Goal: Information Seeking & Learning: Compare options

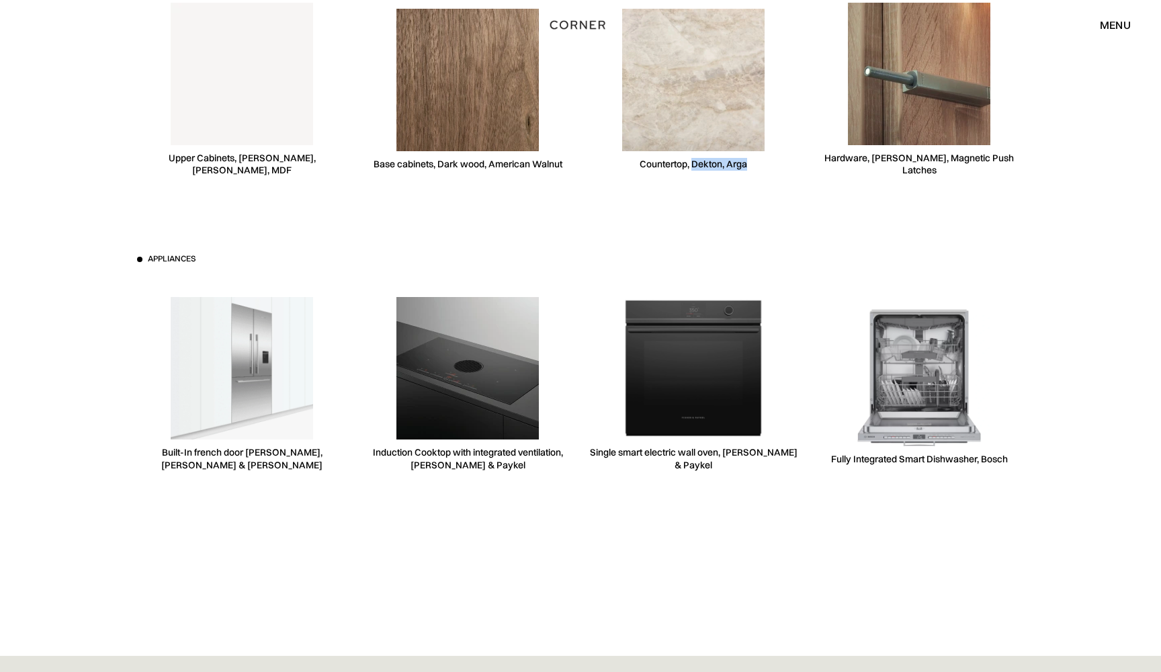
scroll to position [3871, 0]
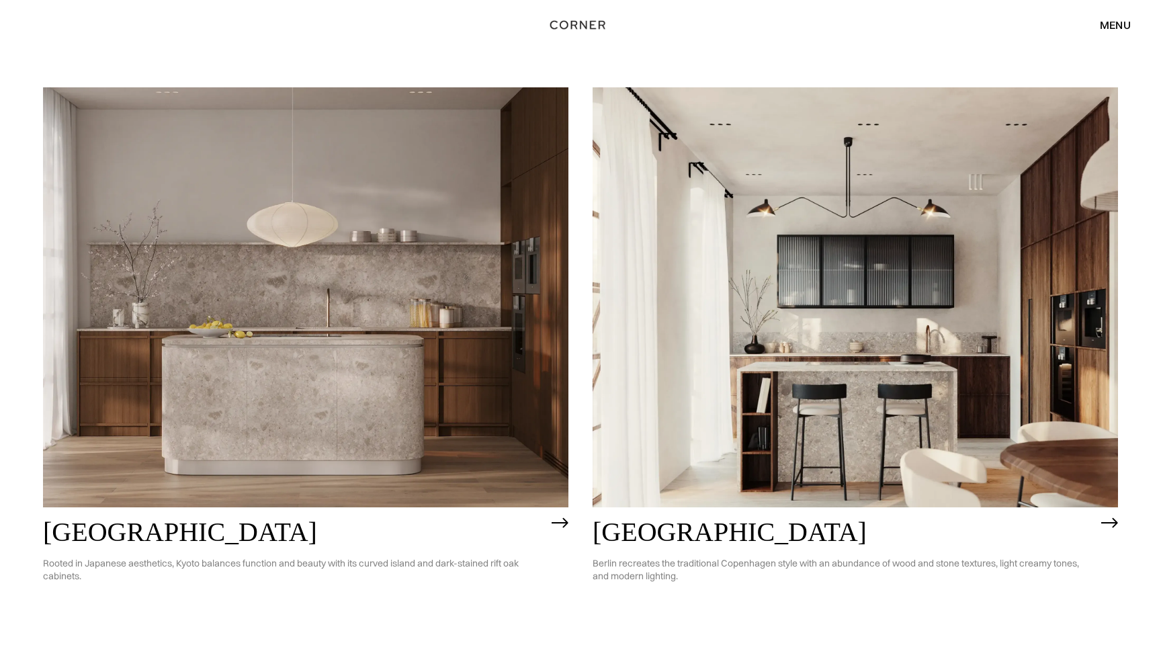
scroll to position [745, 0]
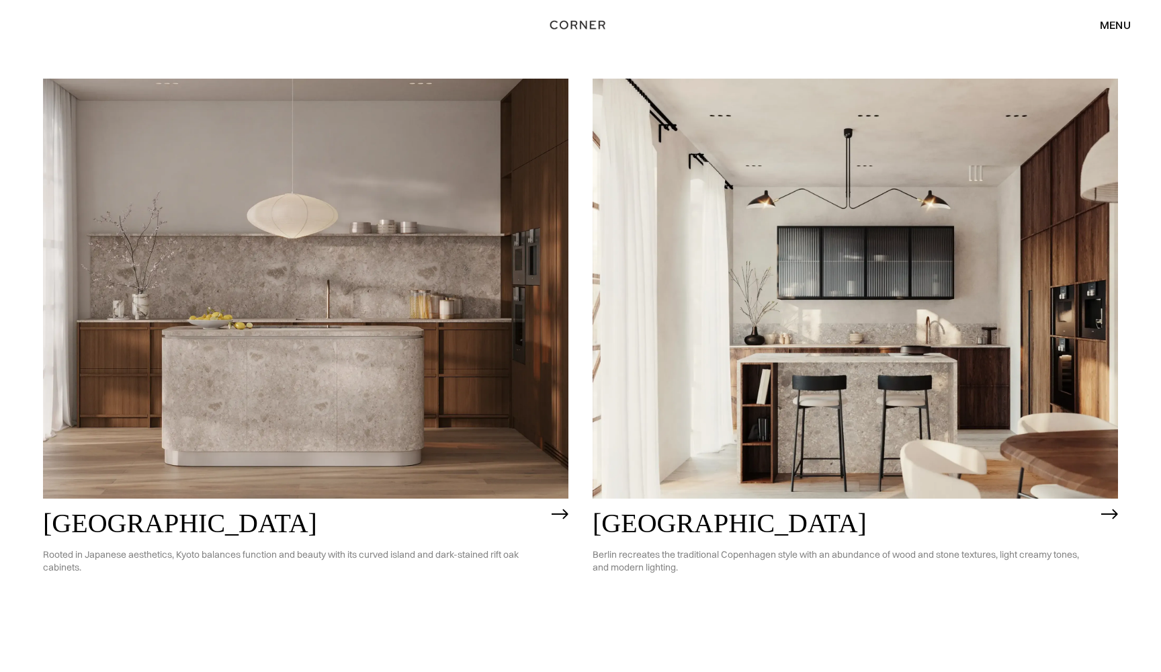
click at [719, 349] on img at bounding box center [856, 289] width 526 height 421
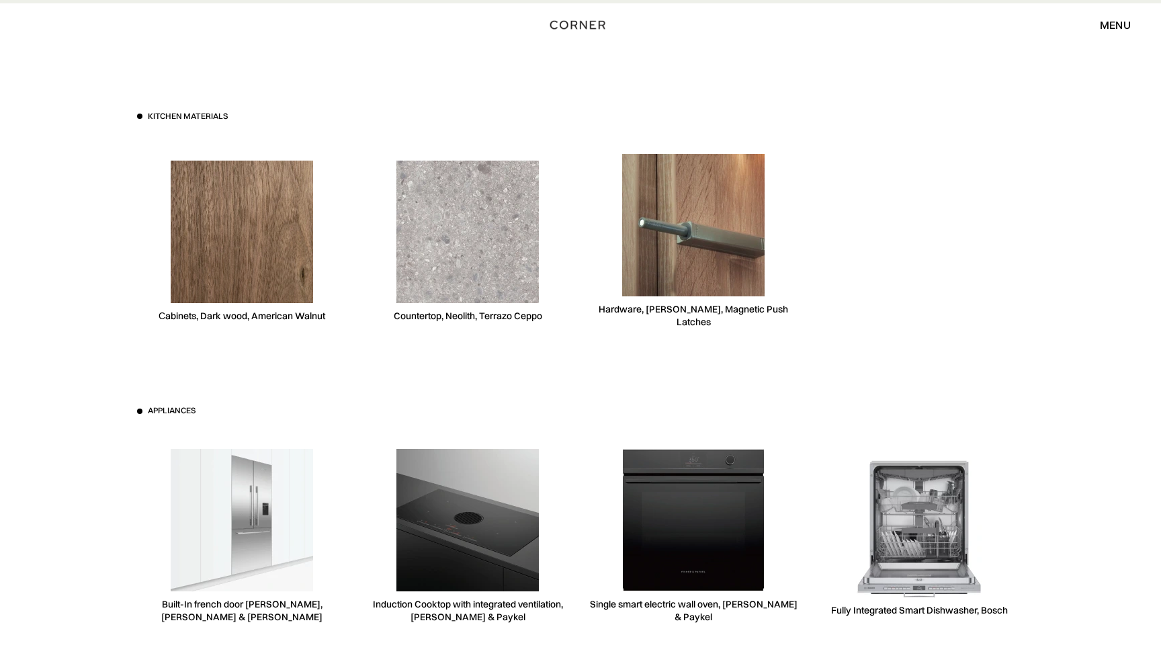
scroll to position [3822, 0]
drag, startPoint x: 446, startPoint y: 310, endPoint x: 542, endPoint y: 311, distance: 96.1
click at [542, 311] on div "Countertop, Neolith, Terrazo Ceppo" at bounding box center [468, 316] width 149 height 13
click at [399, 369] on div "Kitchen materials Сabinets, Dark wood, American Walnut Countertop, Neolith, Ter…" at bounding box center [581, 405] width 928 height 805
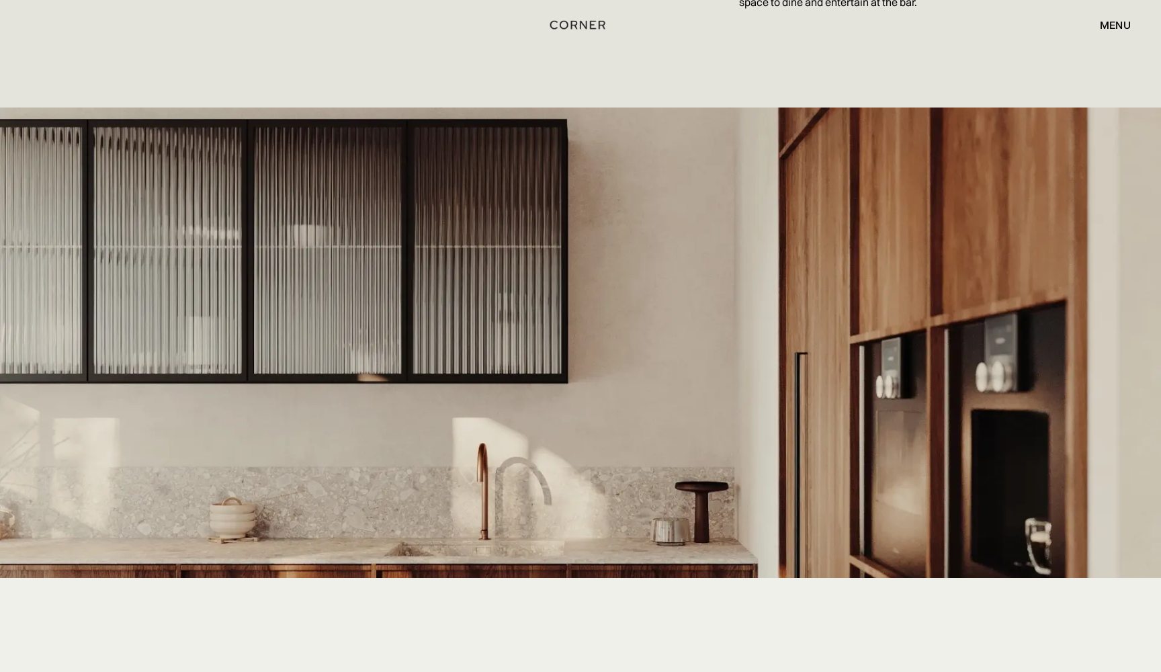
scroll to position [2607, 0]
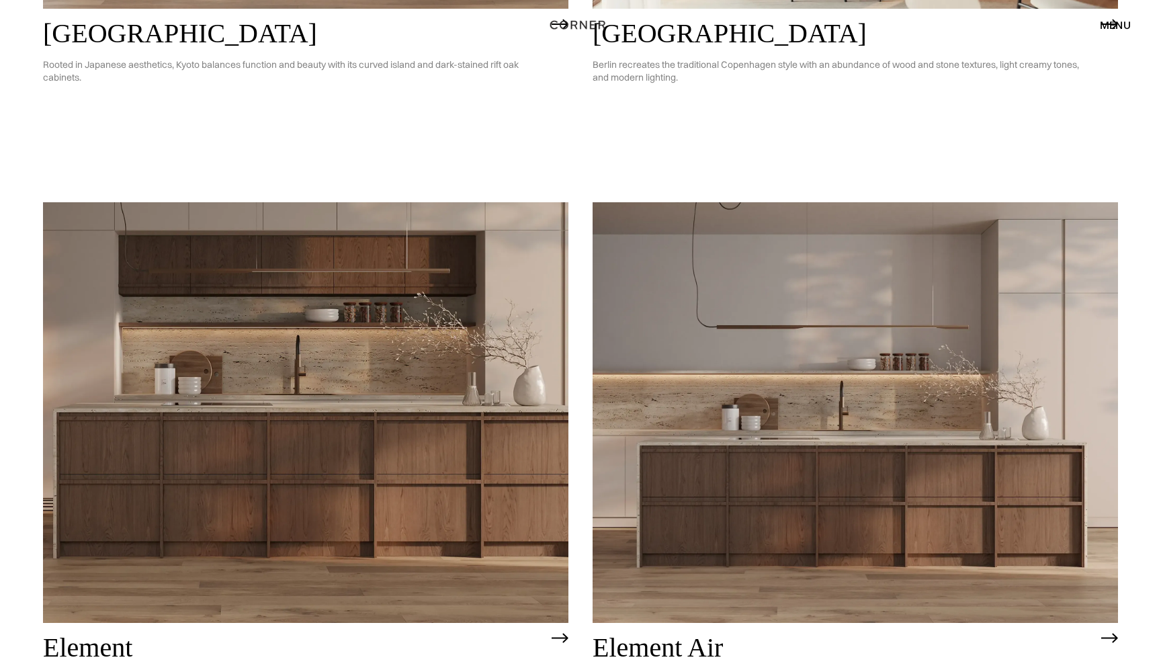
scroll to position [1243, 0]
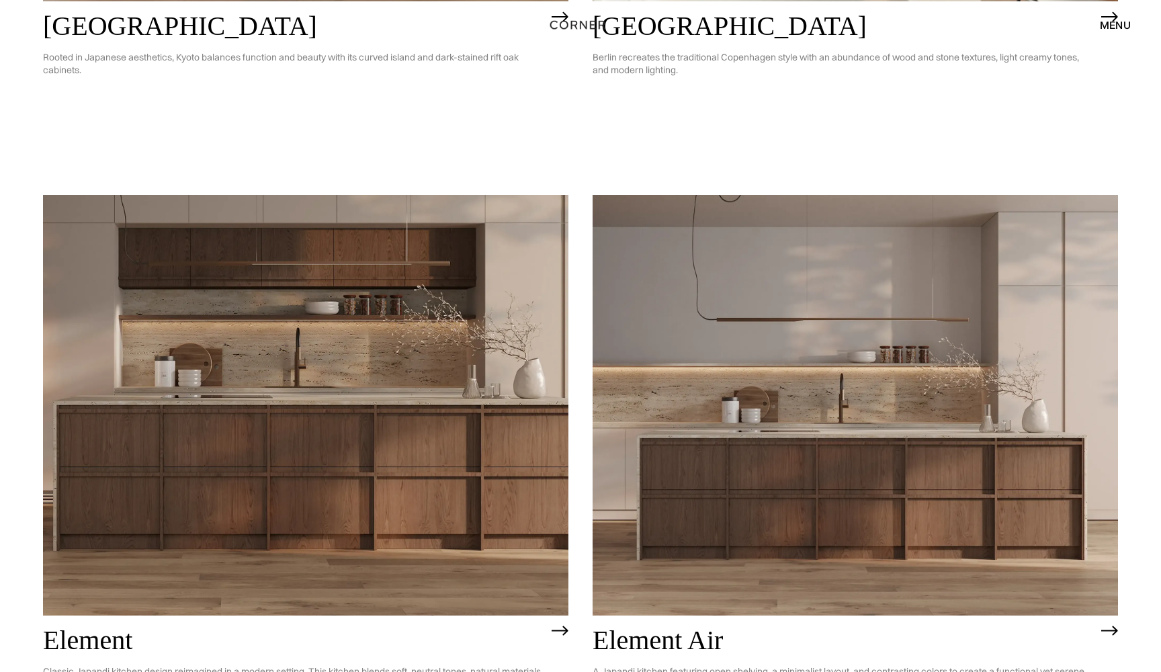
click at [399, 369] on img at bounding box center [306, 405] width 526 height 421
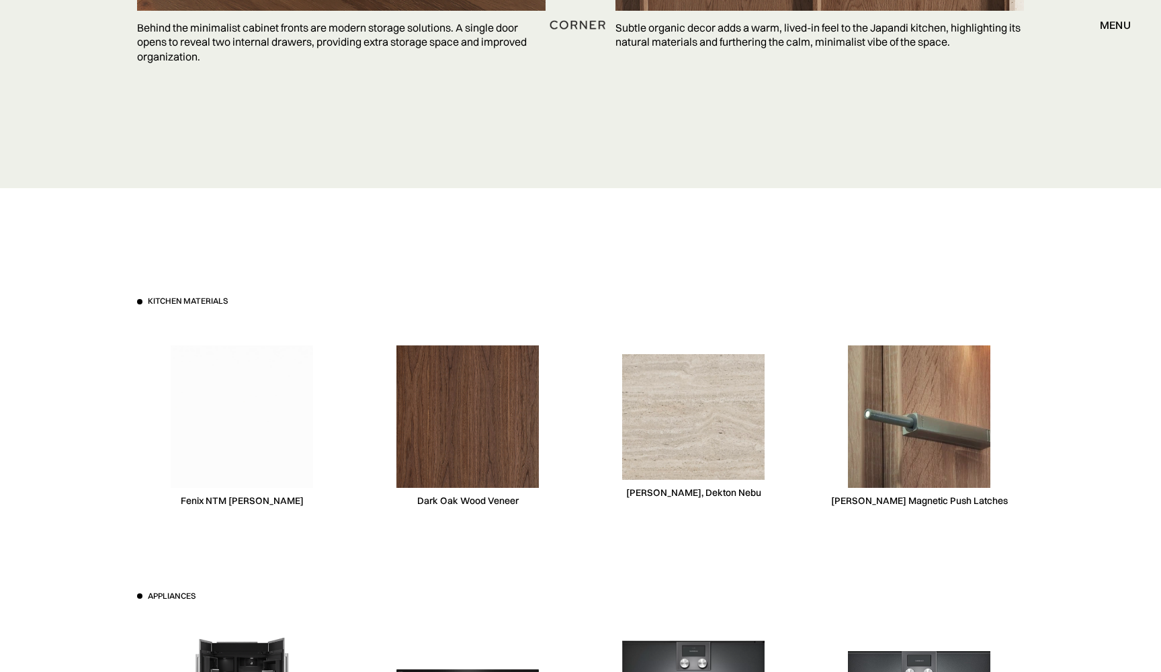
scroll to position [4012, 0]
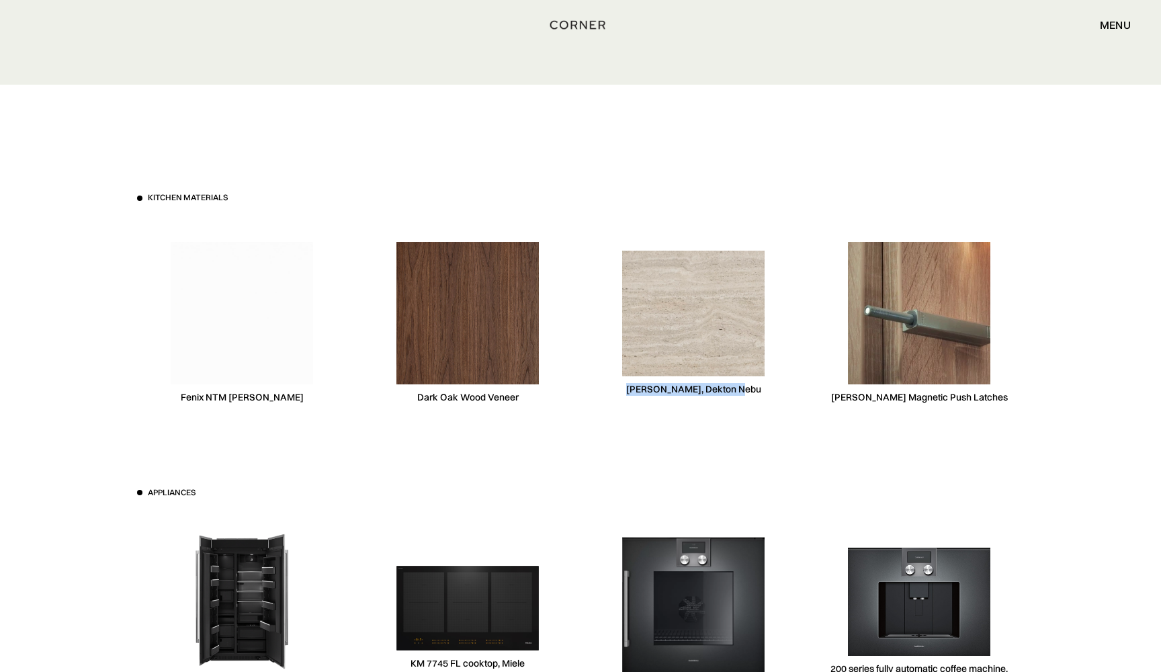
drag, startPoint x: 640, startPoint y: 380, endPoint x: 751, endPoint y: 382, distance: 111.6
click at [751, 382] on div "[PERSON_NAME], Dekton Nebu" at bounding box center [694, 323] width 210 height 207
